Goal: Transaction & Acquisition: Purchase product/service

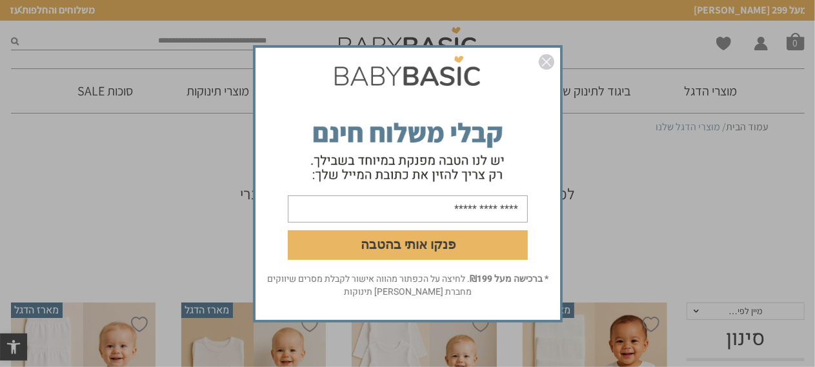
click at [550, 56] on img "סגור" at bounding box center [546, 61] width 15 height 15
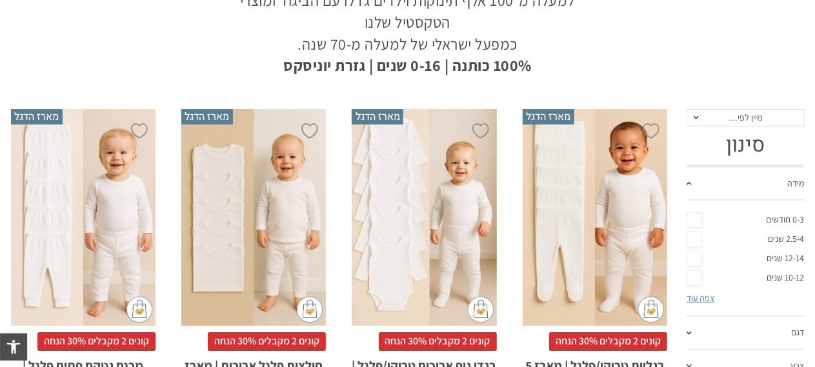
scroll to position [258, 0]
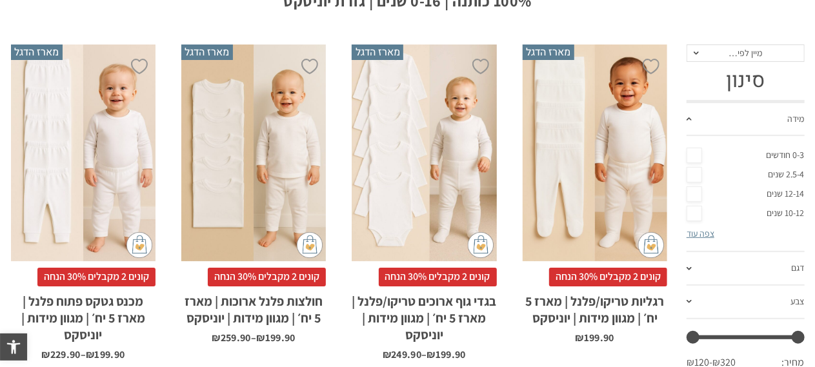
click at [697, 150] on link "0-3 חודשים" at bounding box center [745, 155] width 118 height 19
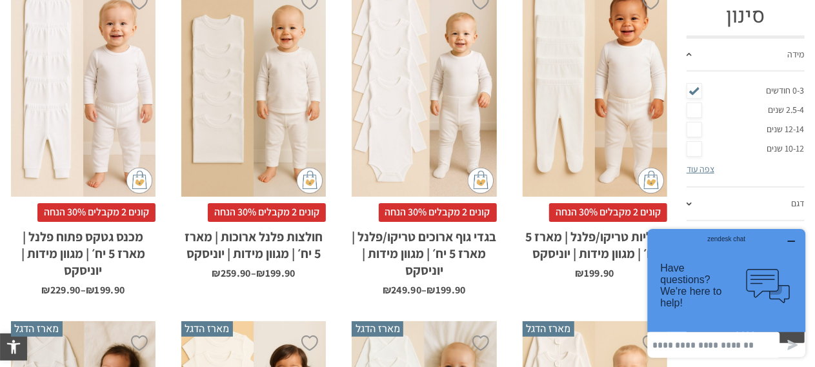
scroll to position [0, 0]
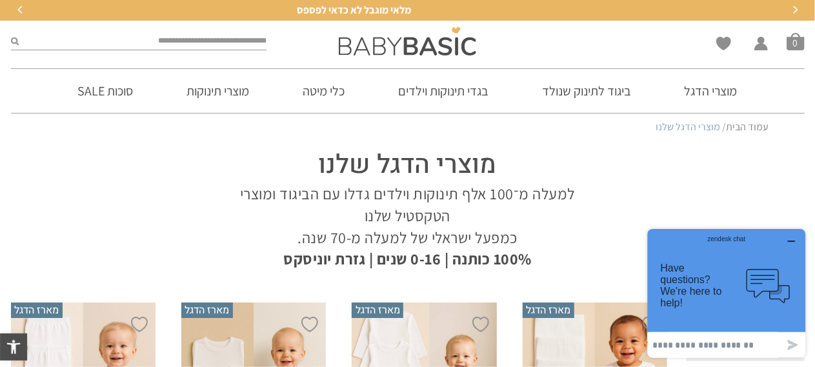
click at [486, 140] on link "בנים" at bounding box center [407, 126] width 185 height 27
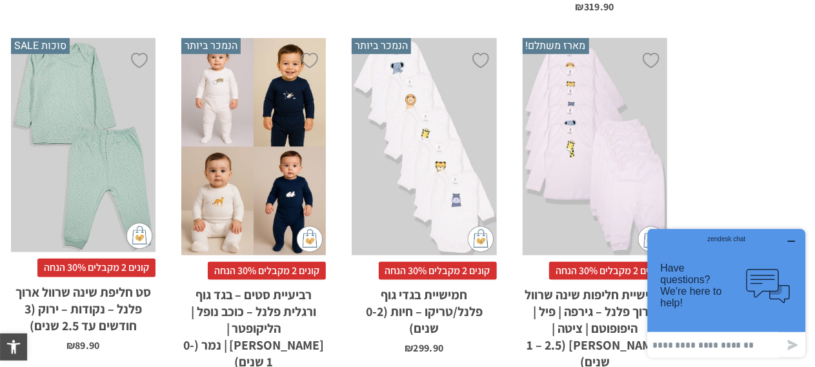
click at [788, 240] on div "zendesk chat" at bounding box center [726, 236] width 126 height 13
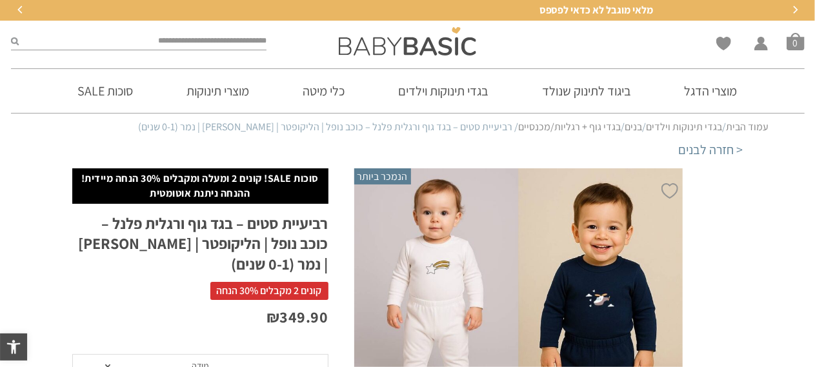
drag, startPoint x: 175, startPoint y: 222, endPoint x: 126, endPoint y: 246, distance: 54.0
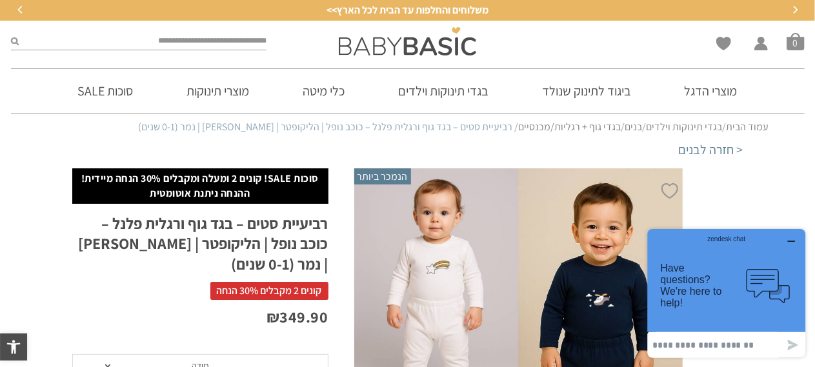
click at [486, 167] on link "Best Seller ילדים" at bounding box center [407, 153] width 185 height 27
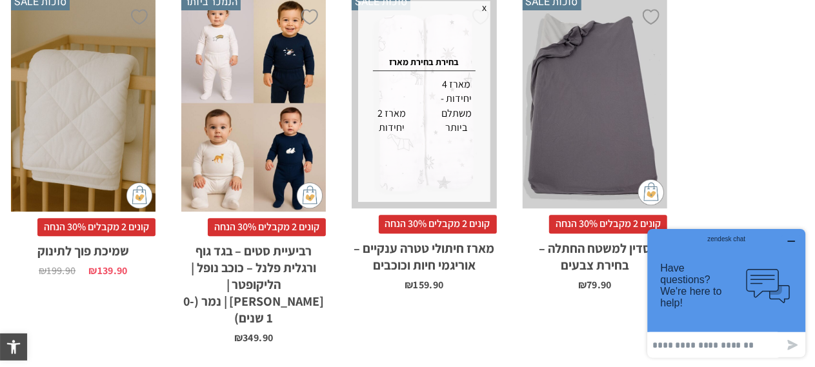
scroll to position [2146, 0]
